Goal: Task Accomplishment & Management: Complete application form

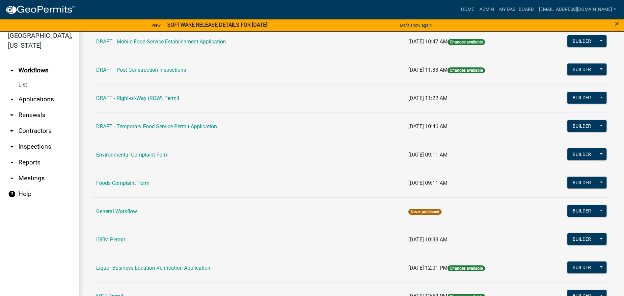
scroll to position [329, 0]
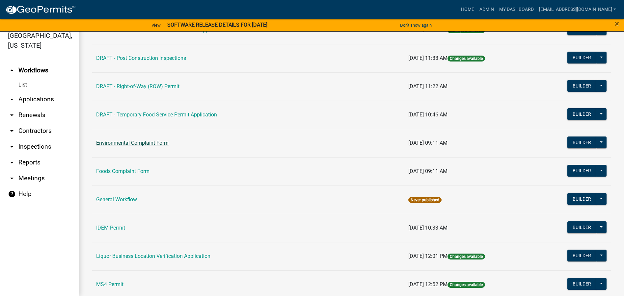
click at [142, 142] on link "Environmental Complaint Form" at bounding box center [132, 143] width 72 height 6
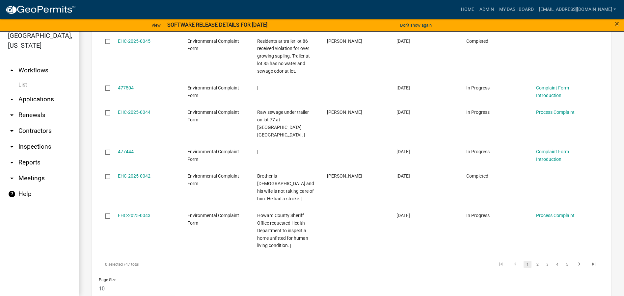
scroll to position [470, 0]
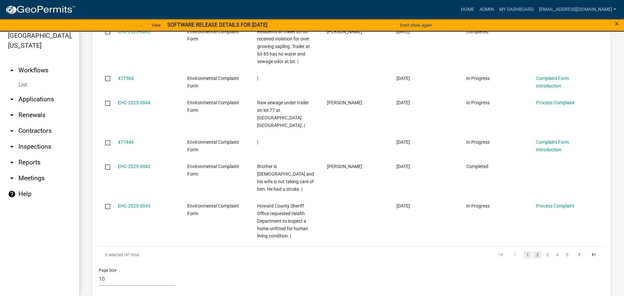
click at [533, 251] on link "2" at bounding box center [537, 254] width 8 height 7
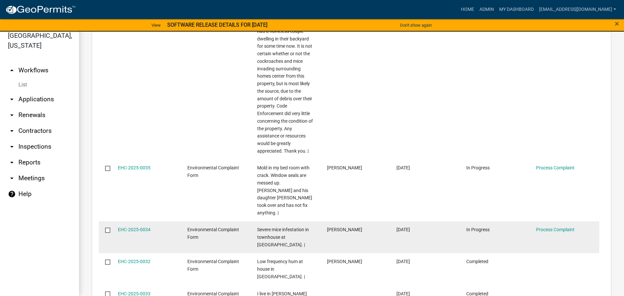
scroll to position [624, 0]
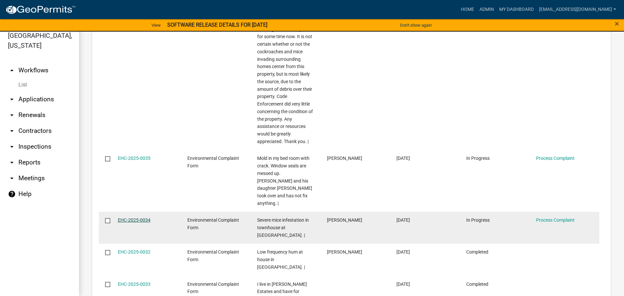
click at [132, 218] on link "EHC-2025-0034" at bounding box center [134, 220] width 33 height 5
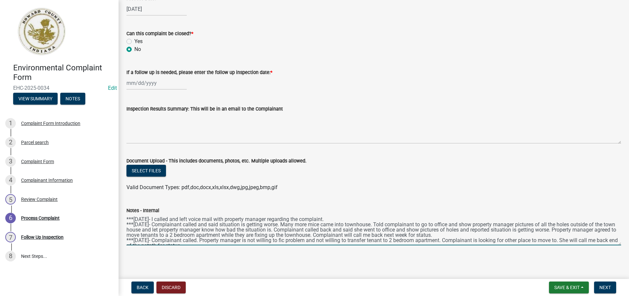
scroll to position [5, 0]
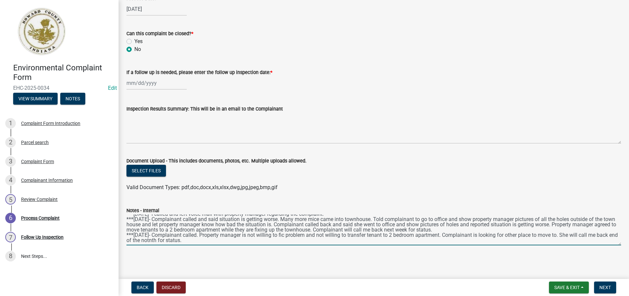
click at [196, 241] on textarea "***[DATE]- I called and left voice mail with property manager regarding the com…" at bounding box center [373, 230] width 494 height 31
click at [152, 241] on textarea "***[DATE]- I called and left voice mail with property manager regarding the com…" at bounding box center [373, 230] width 494 height 31
click at [197, 241] on textarea "***[DATE]- I called and left voice mail with property manager regarding the com…" at bounding box center [373, 230] width 494 height 31
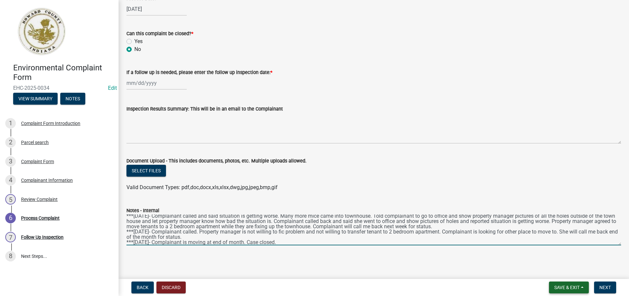
type textarea "***[DATE]- I called and left voice mail with property manager regarding the com…"
click at [568, 287] on span "Save & Exit" at bounding box center [566, 287] width 25 height 5
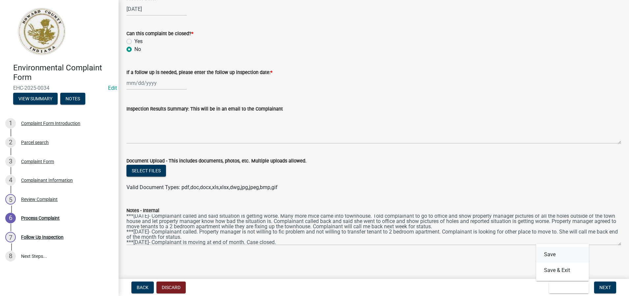
click at [548, 254] on button "Save" at bounding box center [562, 255] width 53 height 16
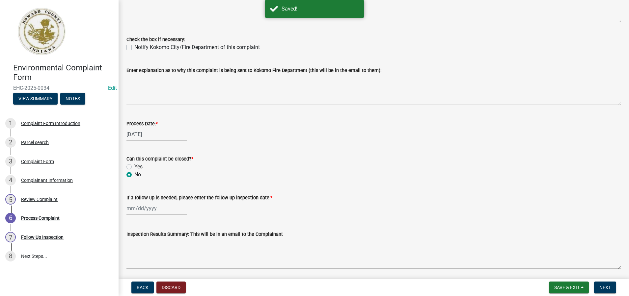
scroll to position [197, 0]
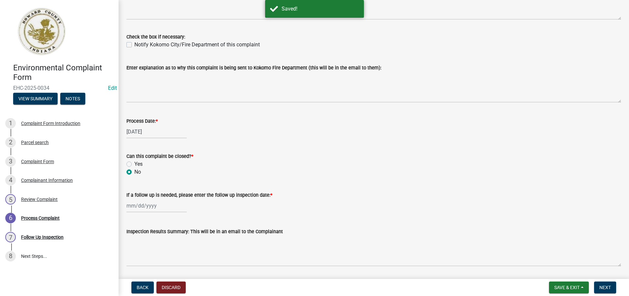
click at [134, 163] on label "Yes" at bounding box center [138, 164] width 8 height 8
click at [134, 163] on input "Yes" at bounding box center [136, 162] width 4 height 4
radio input "true"
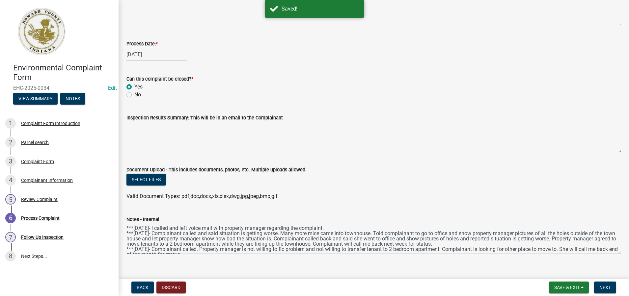
scroll to position [284, 0]
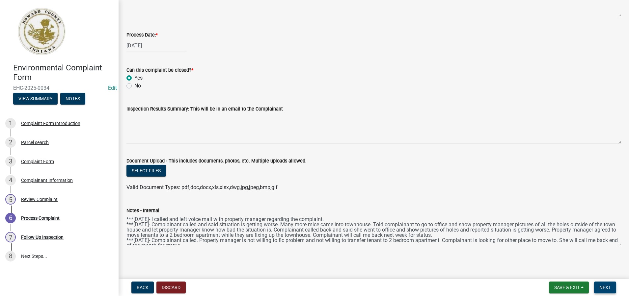
click at [607, 287] on span "Next" at bounding box center [605, 287] width 12 height 5
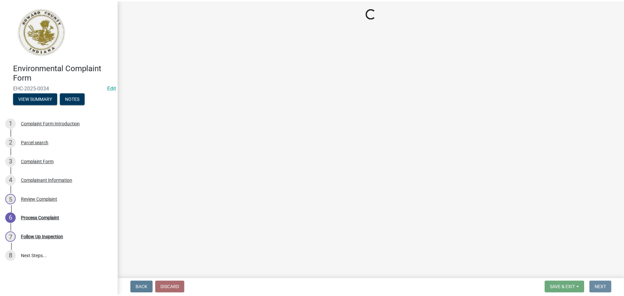
scroll to position [0, 0]
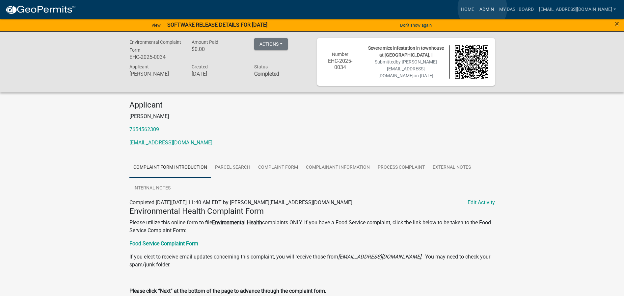
click at [482, 8] on link "Admin" at bounding box center [486, 9] width 20 height 13
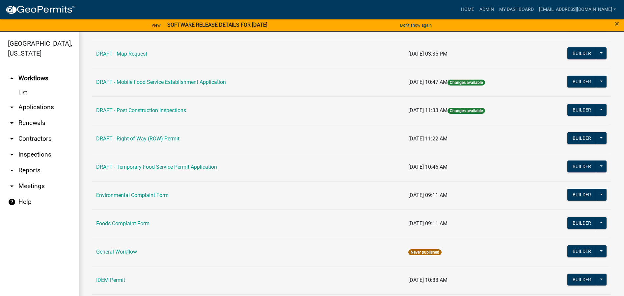
scroll to position [296, 0]
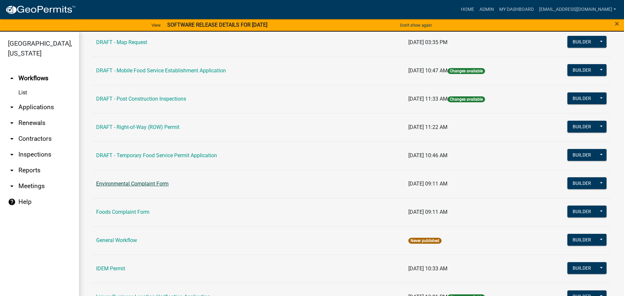
click at [147, 182] on link "Environmental Complaint Form" at bounding box center [132, 184] width 72 height 6
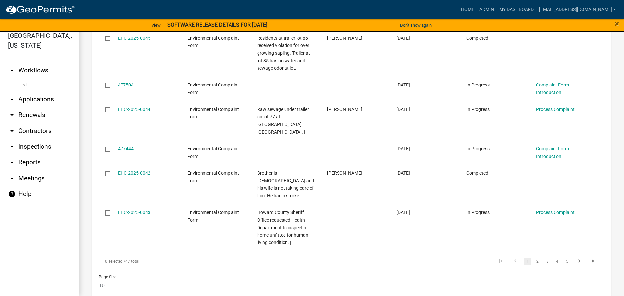
scroll to position [470, 0]
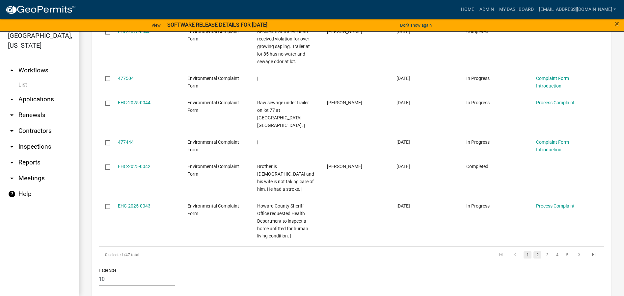
click at [533, 251] on link "2" at bounding box center [537, 254] width 8 height 7
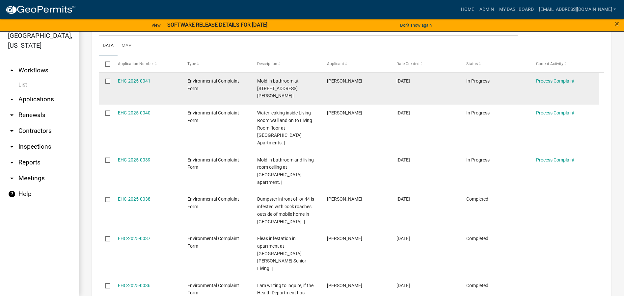
scroll to position [192, 0]
